Goal: Task Accomplishment & Management: Manage account settings

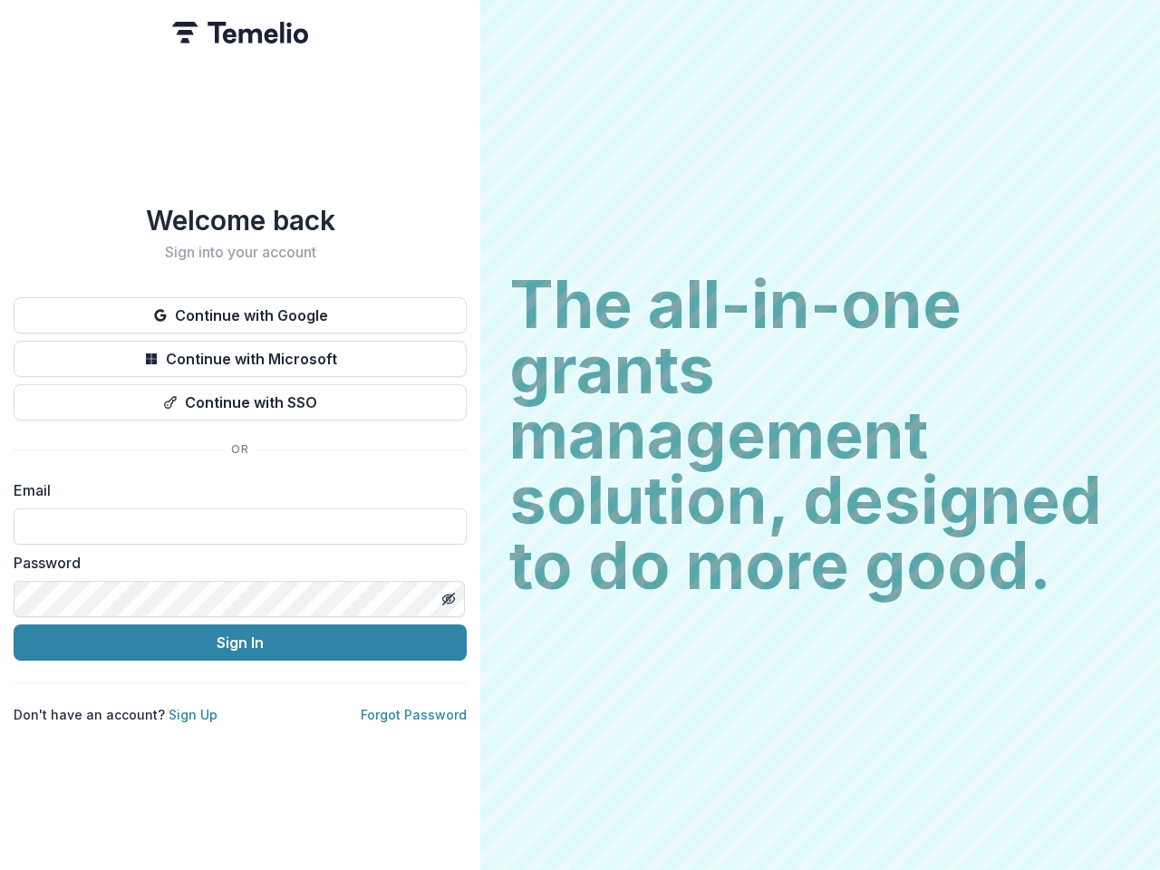
click at [580, 435] on h2 "The all-in-one grants management solution, designed to do more good." at bounding box center [819, 435] width 621 height 326
click at [240, 308] on button "Continue with Google" at bounding box center [240, 315] width 453 height 36
click at [240, 352] on button "Continue with Microsoft" at bounding box center [240, 359] width 453 height 36
click at [240, 395] on button "Continue with SSO" at bounding box center [240, 402] width 453 height 36
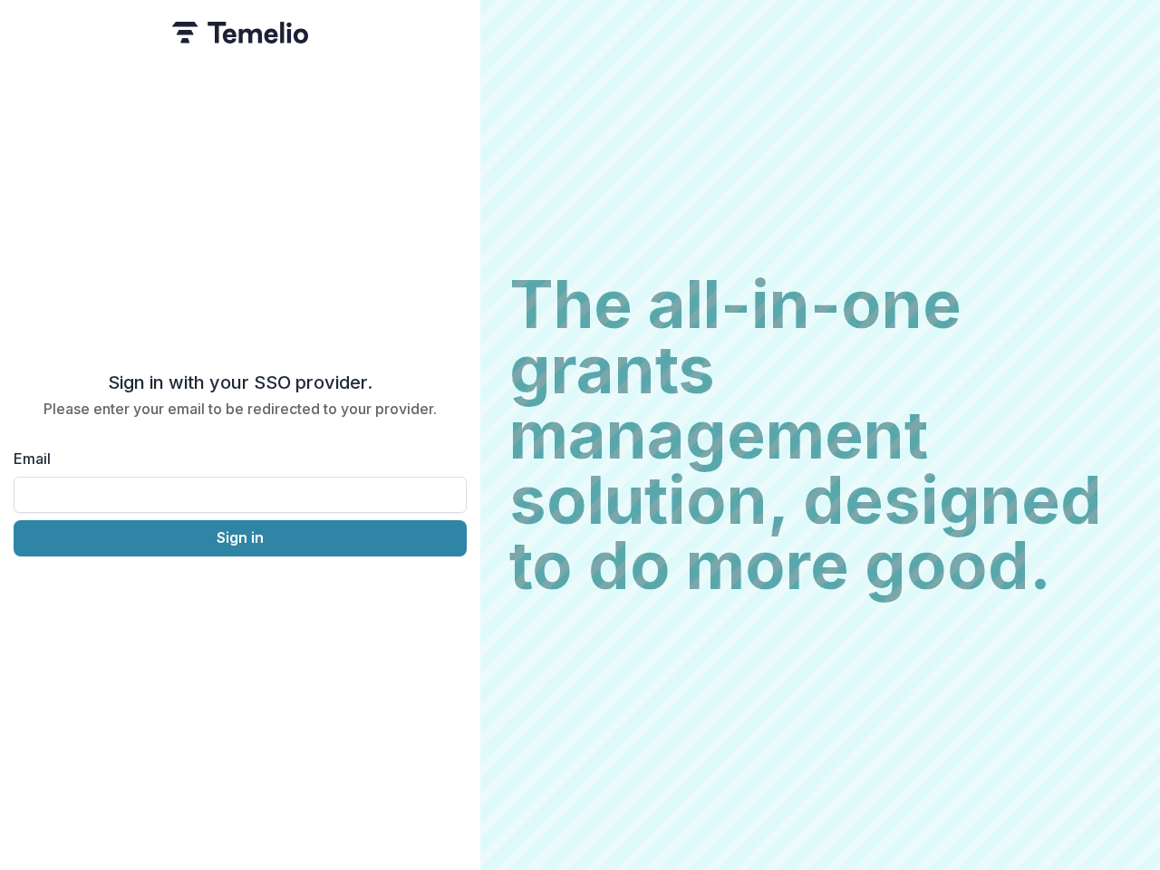
click at [448, 592] on div "Sign in with your SSO provider. Please enter your email to be redirected to you…" at bounding box center [240, 435] width 480 height 870
